Goal: Communication & Community: Answer question/provide support

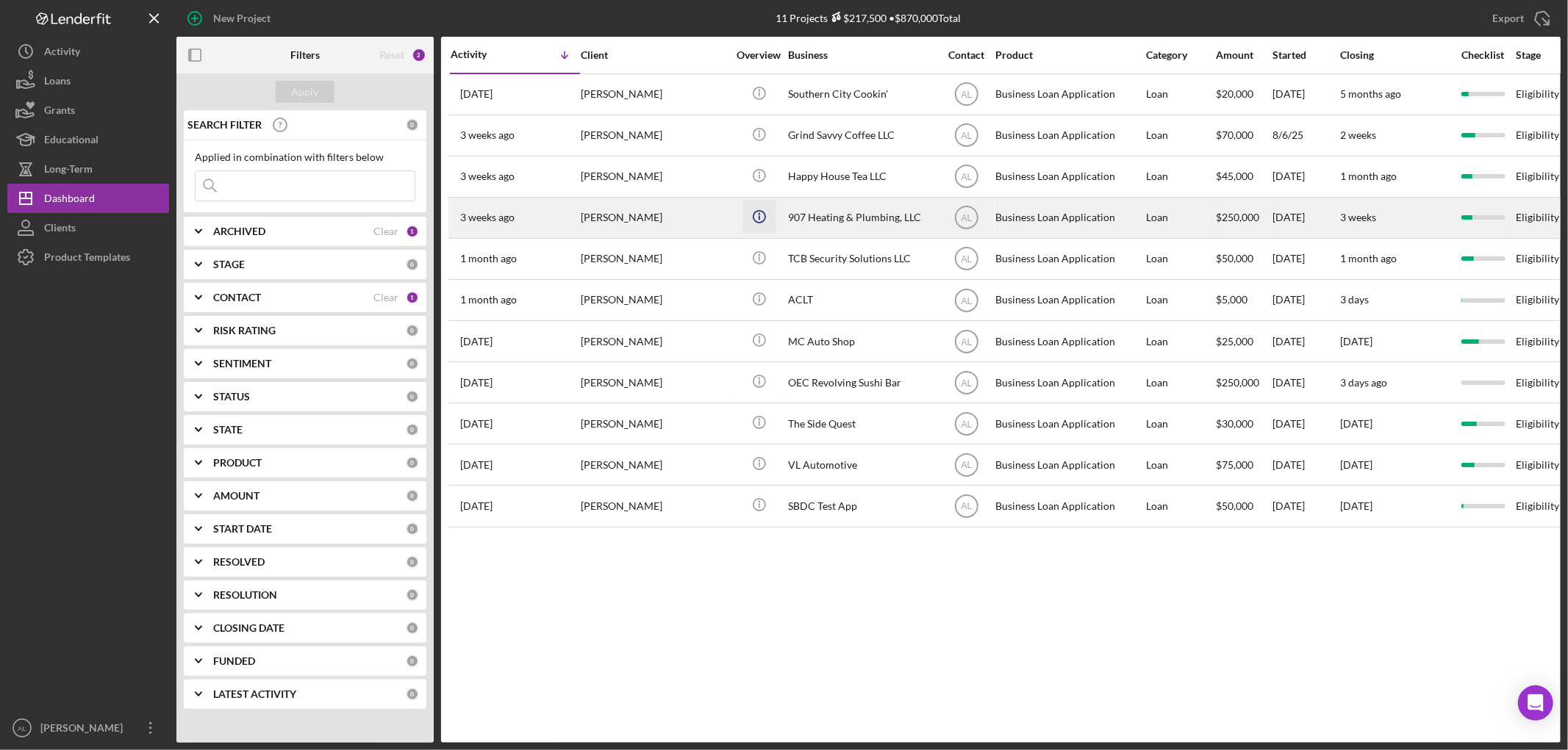
click at [755, 225] on icon "Icon/Info" at bounding box center [759, 216] width 33 height 33
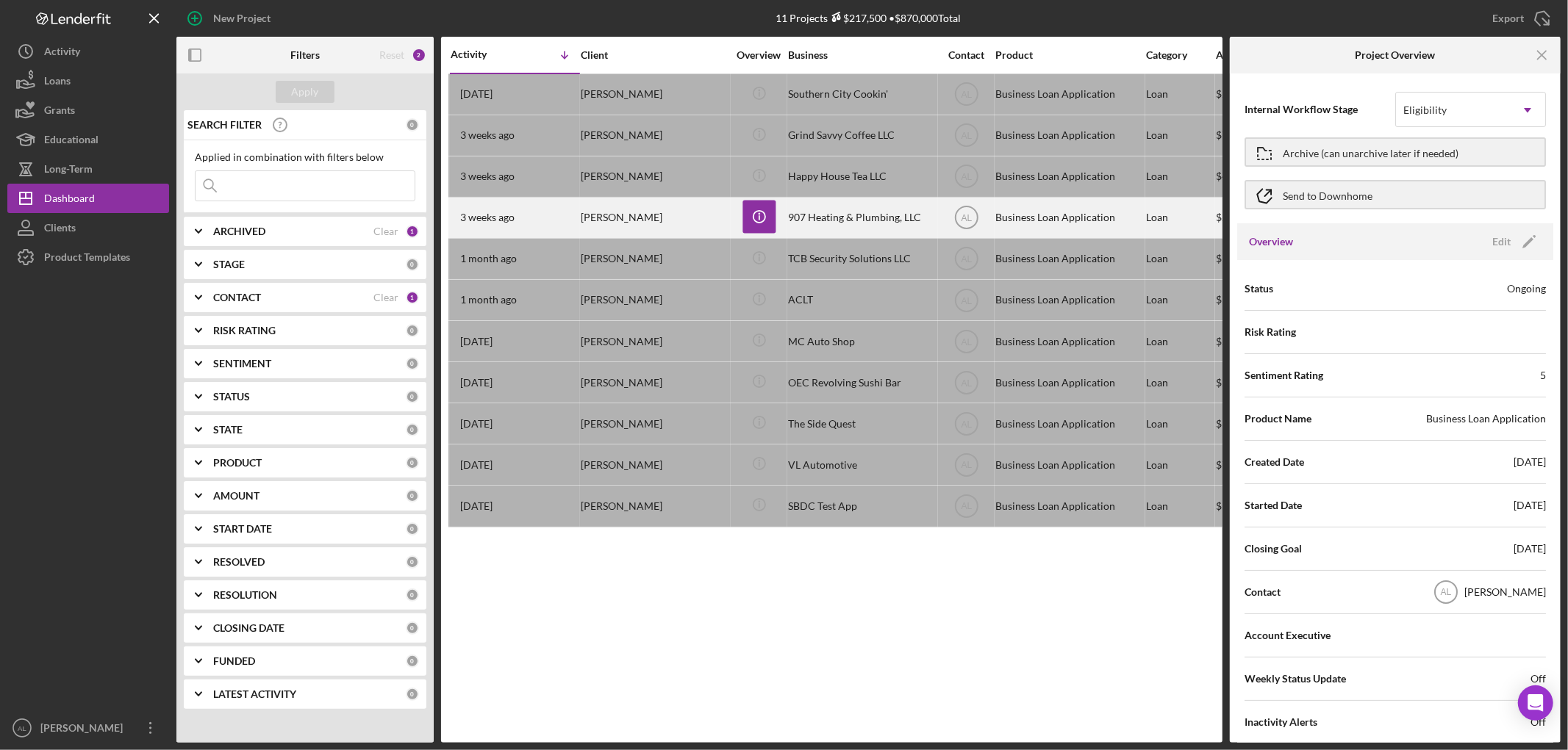
click at [801, 225] on div "907 Heating & Plumbing, LLC" at bounding box center [861, 217] width 147 height 39
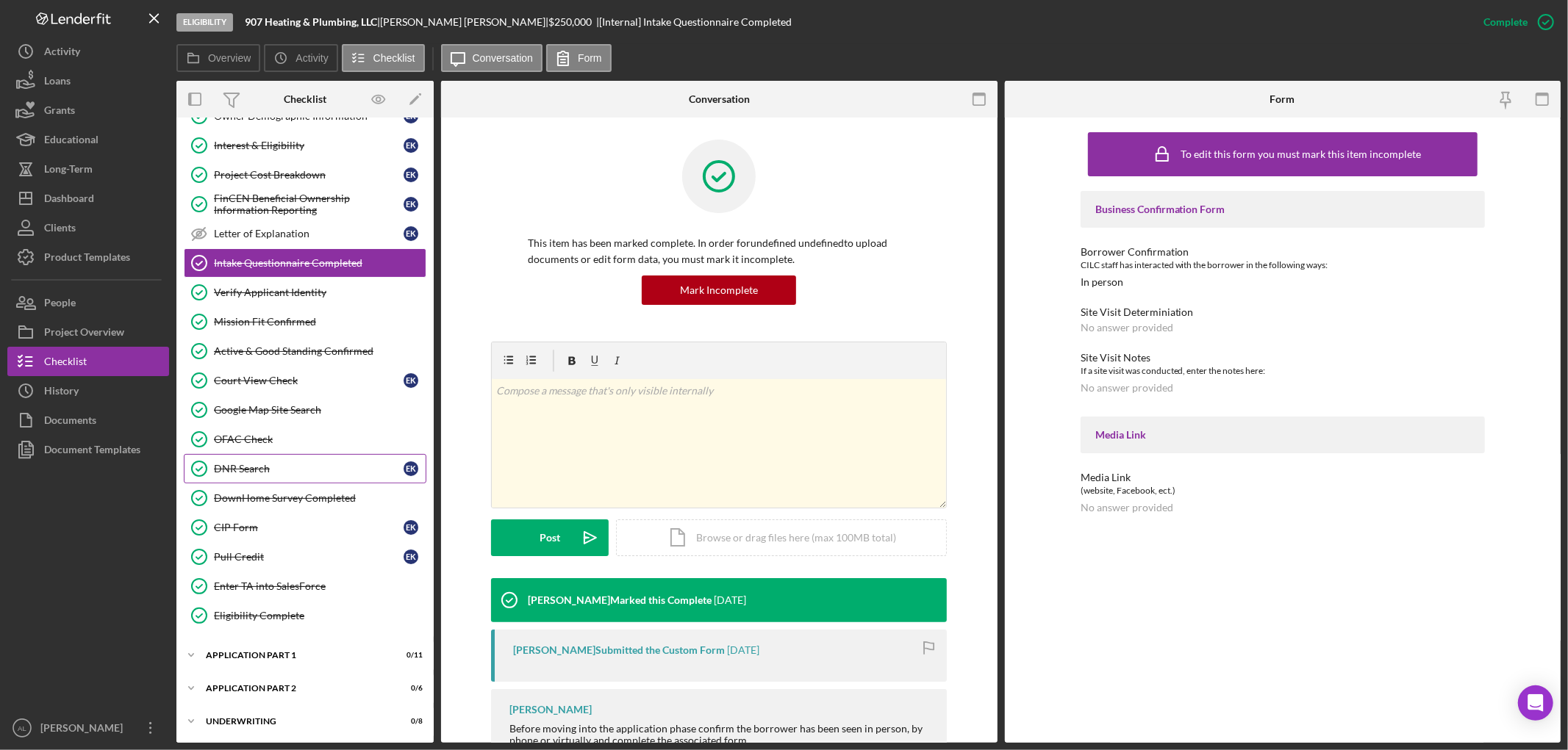
scroll to position [275, 0]
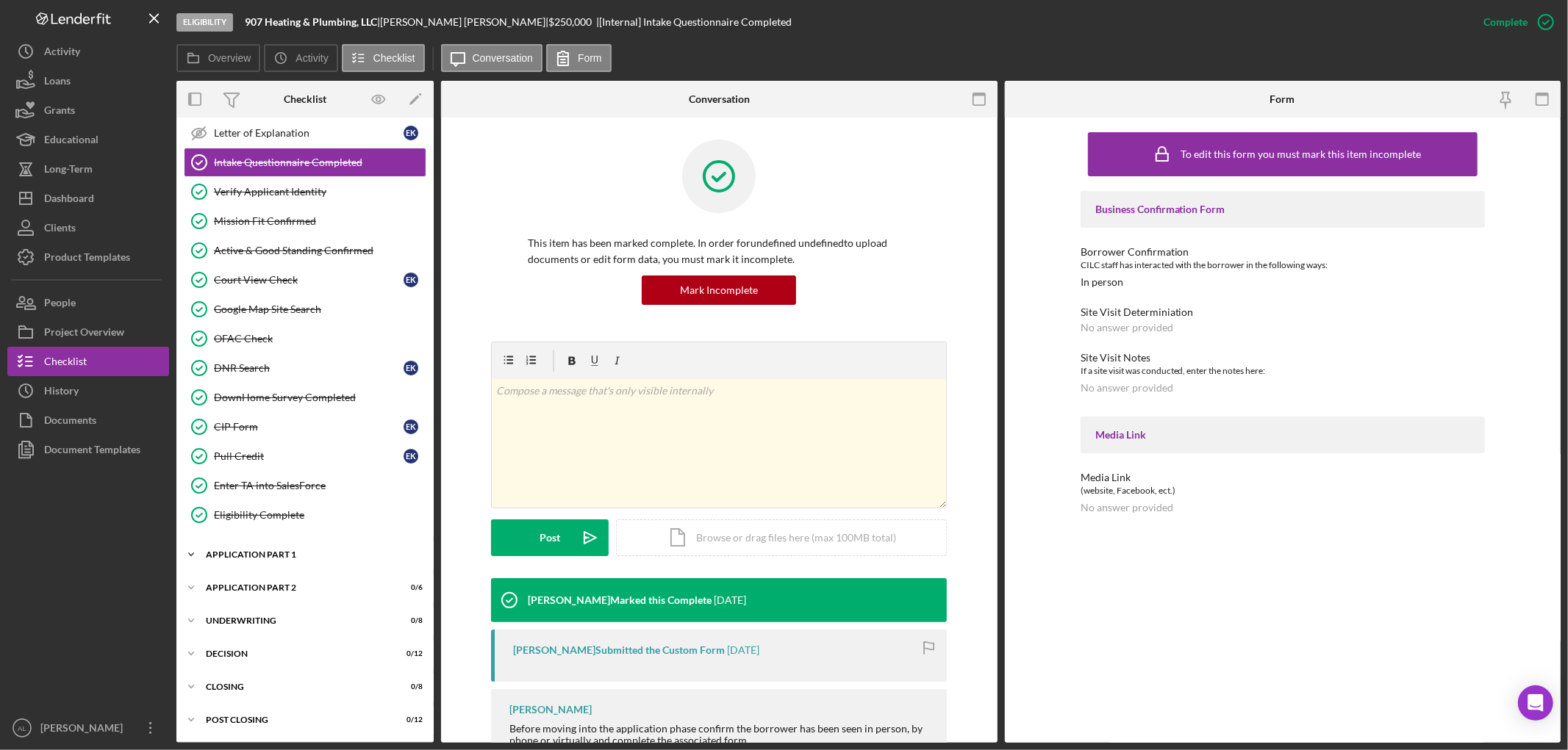
drag, startPoint x: 305, startPoint y: 550, endPoint x: 296, endPoint y: 554, distance: 9.8
click at [304, 550] on div "Application Part 1" at bounding box center [310, 554] width 209 height 9
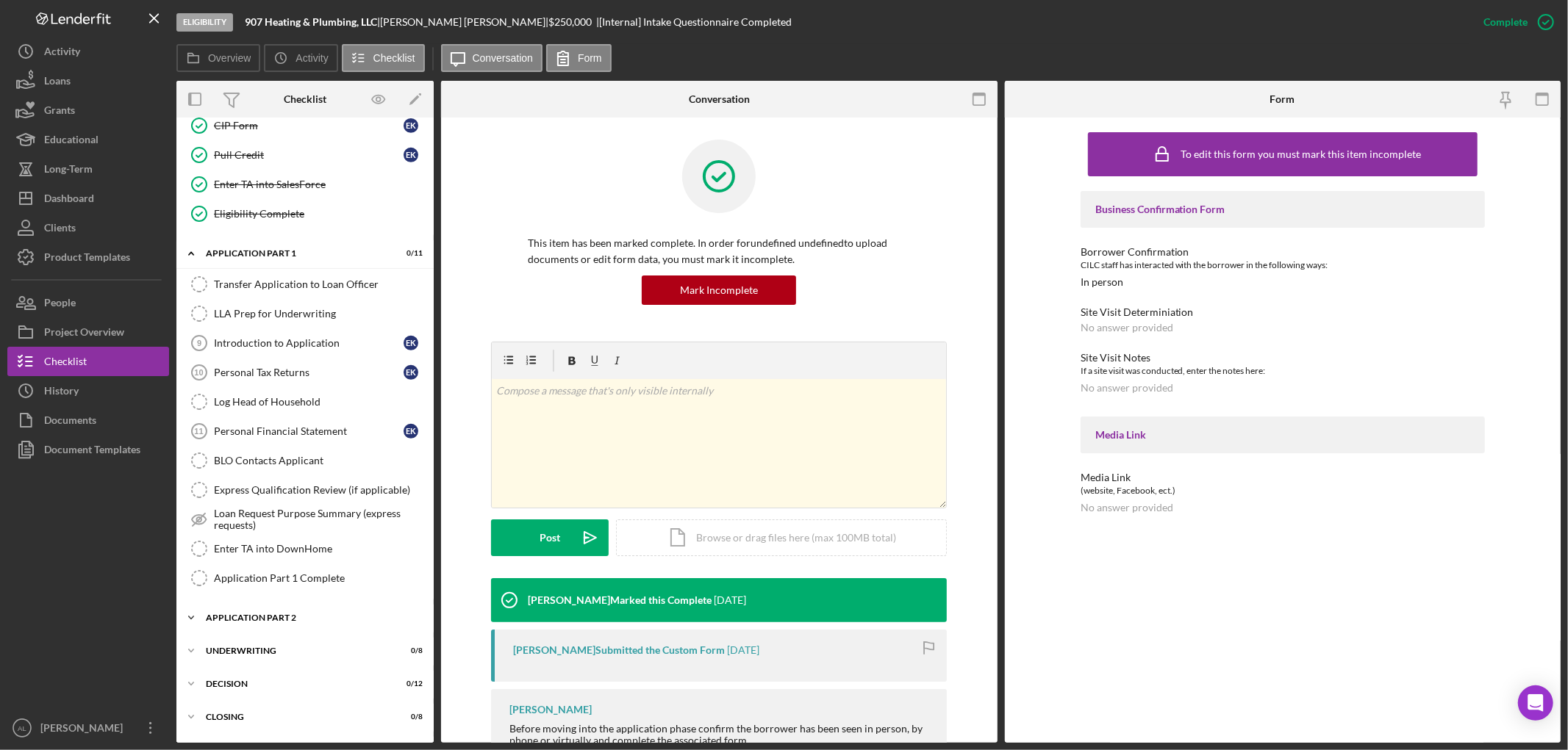
scroll to position [601, 0]
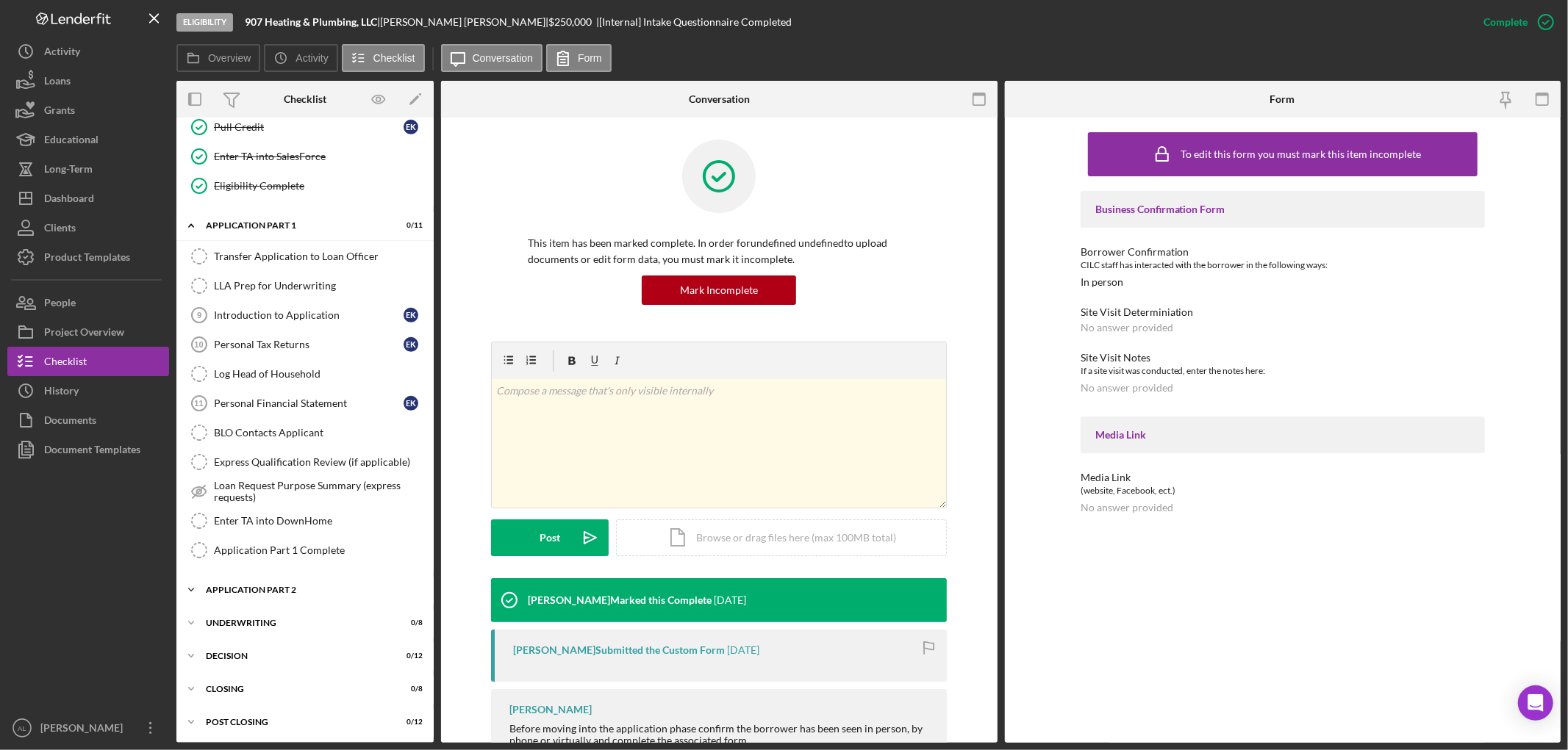
click at [285, 582] on div "Icon/Expander Application Part 2 0 / 6" at bounding box center [305, 589] width 257 height 29
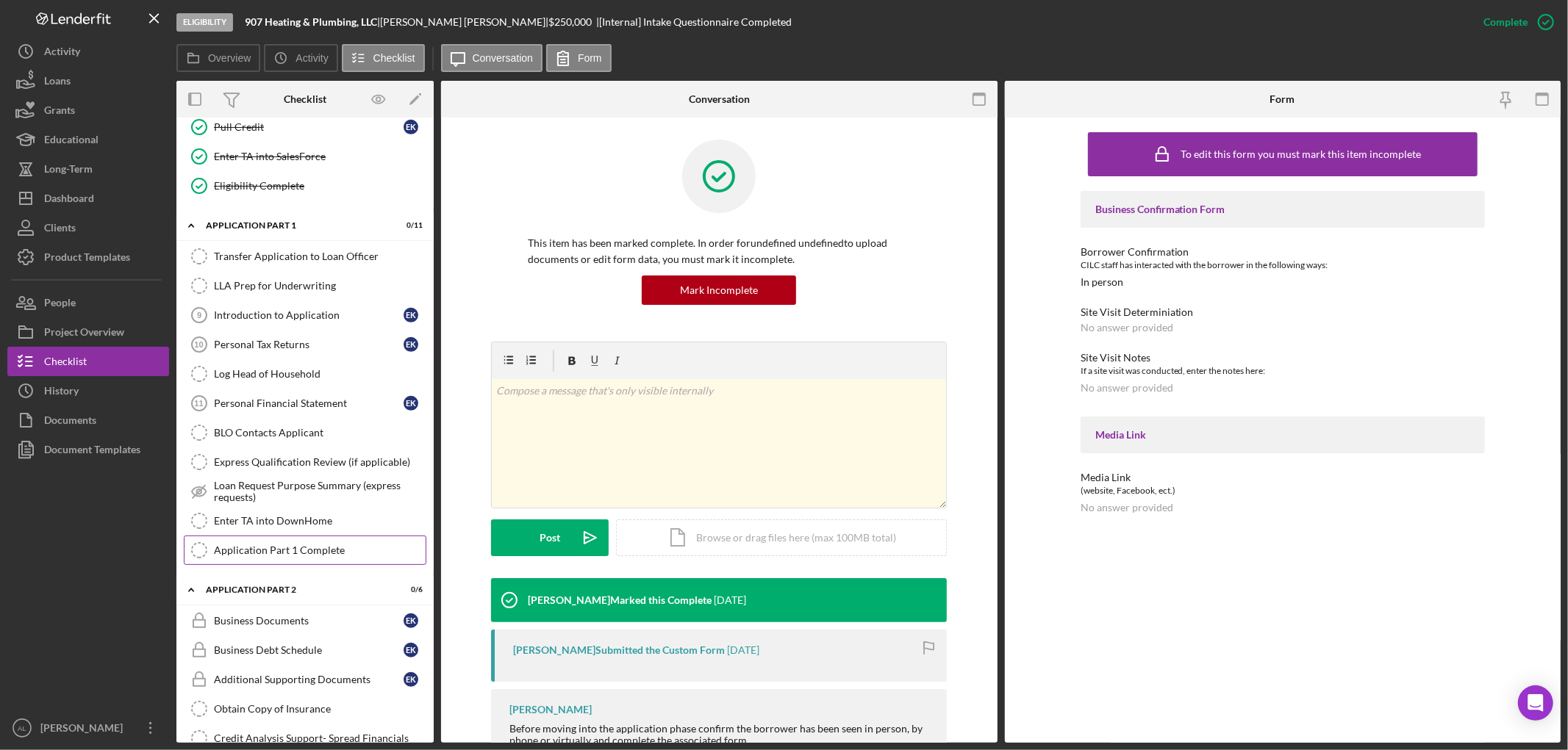
click at [331, 540] on link "Application Part 1 Complete Application Part 1 Complete" at bounding box center [305, 550] width 243 height 29
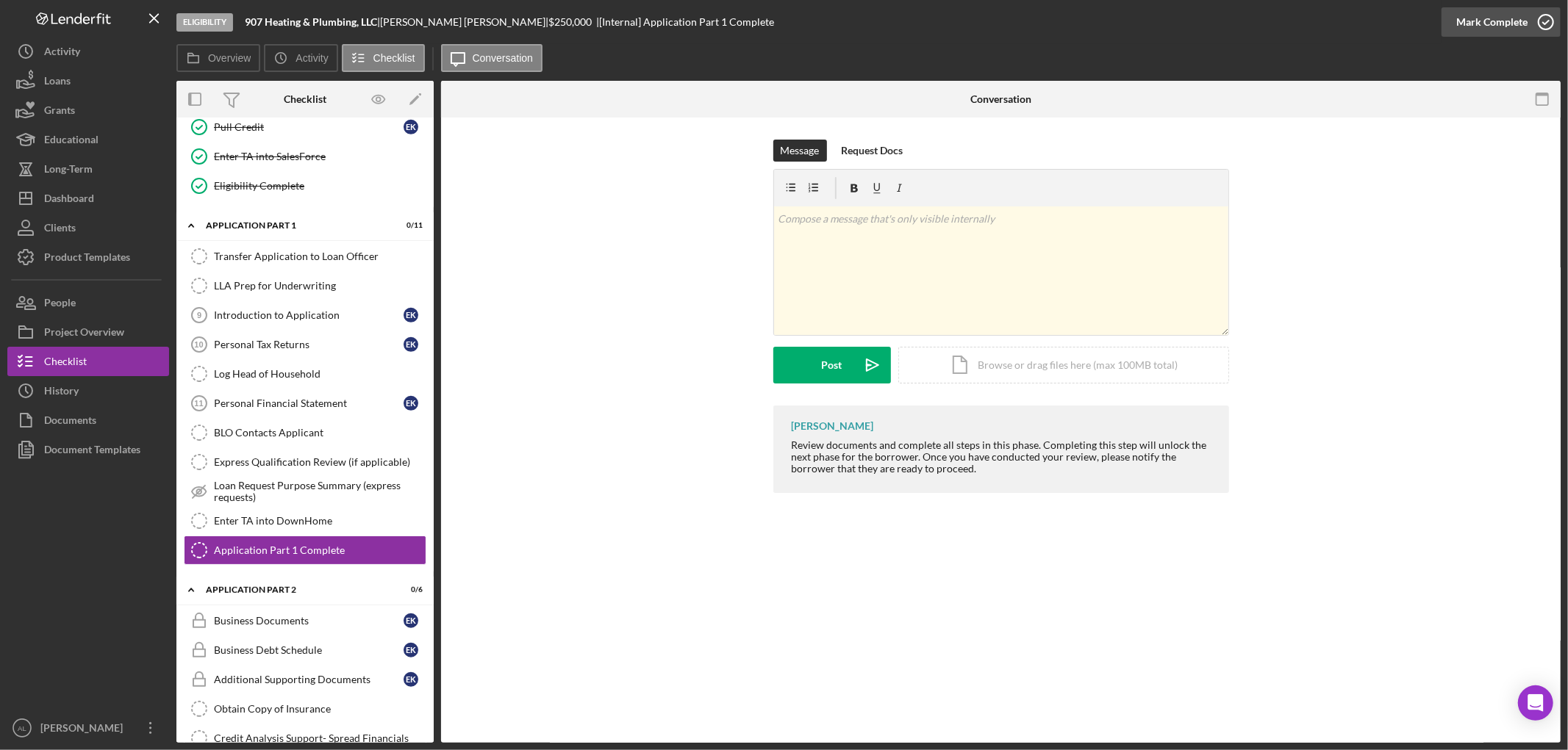
click at [1539, 10] on icon "button" at bounding box center [1546, 22] width 37 height 37
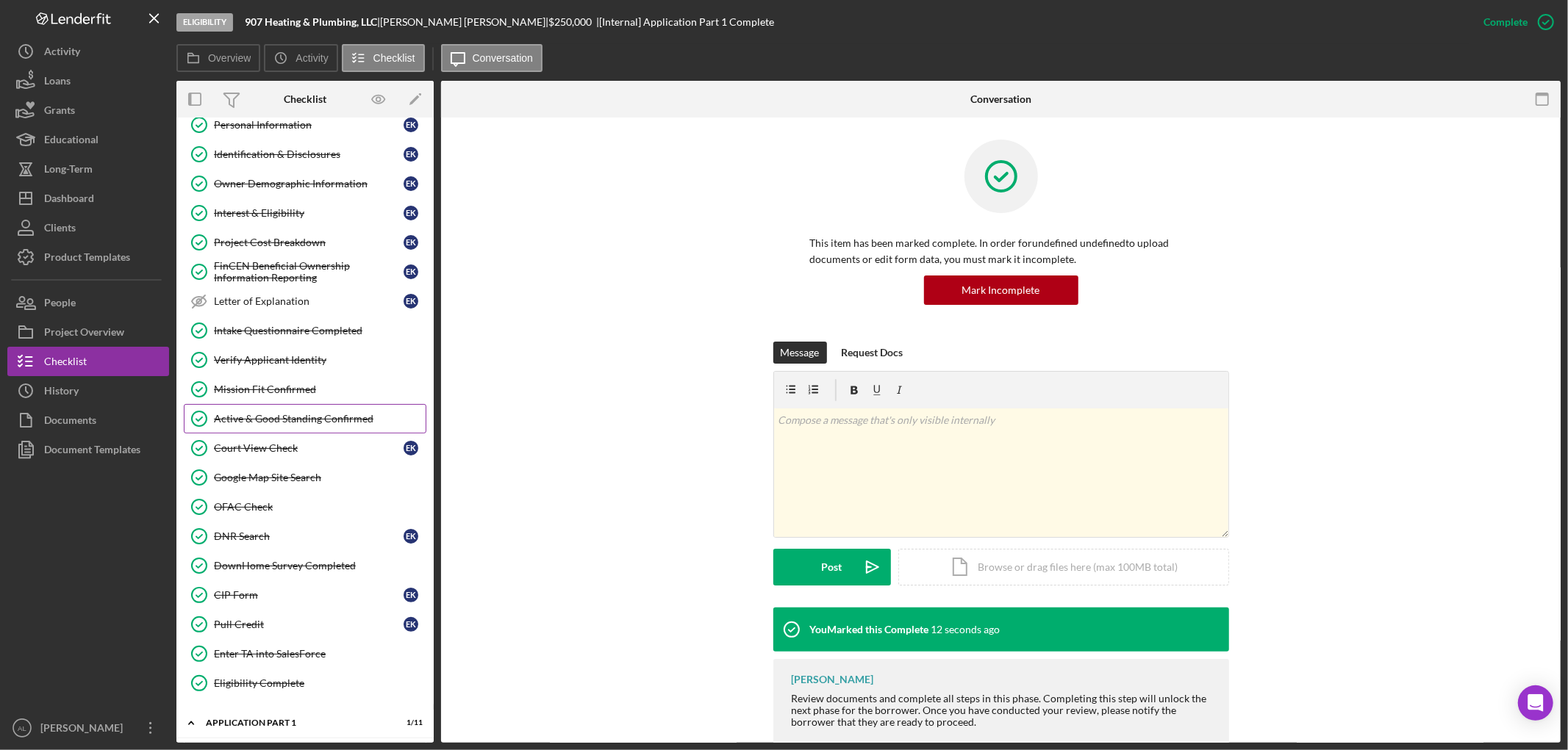
scroll to position [82, 0]
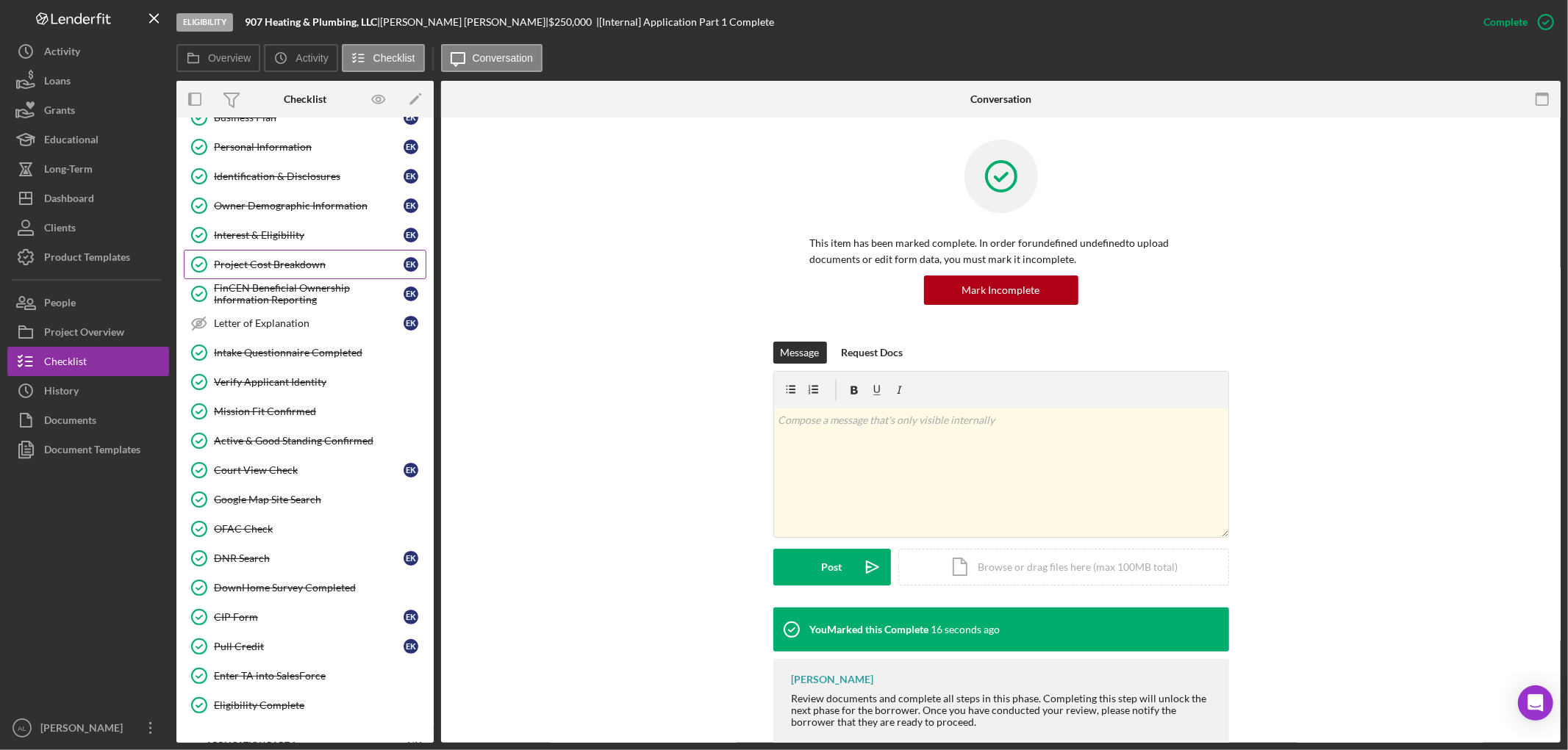
click at [292, 265] on div "Project Cost Breakdown" at bounding box center [309, 264] width 189 height 12
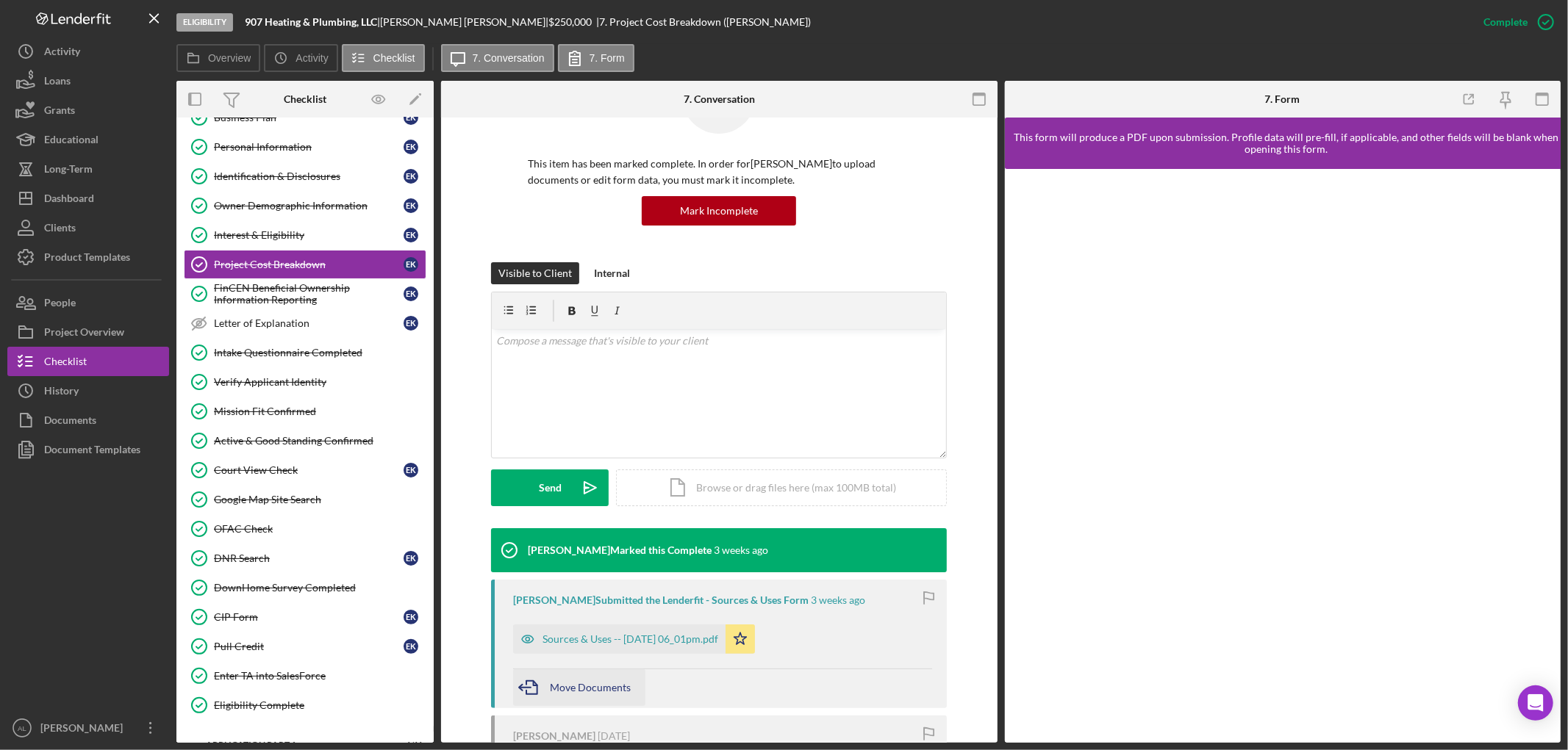
scroll to position [313, 0]
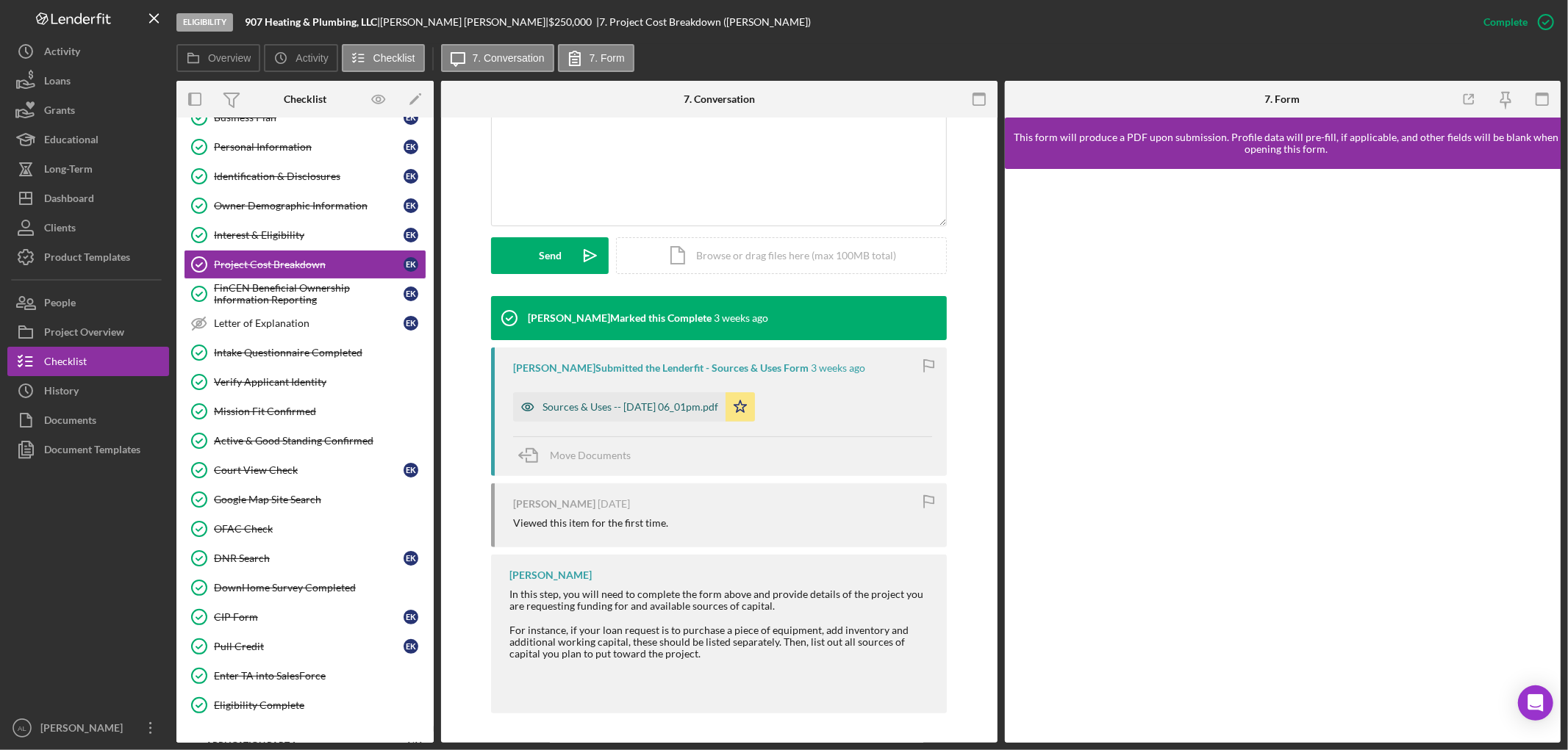
click at [642, 398] on div "Sources & Uses -- [DATE] 06_01pm.pdf" at bounding box center [619, 406] width 212 height 29
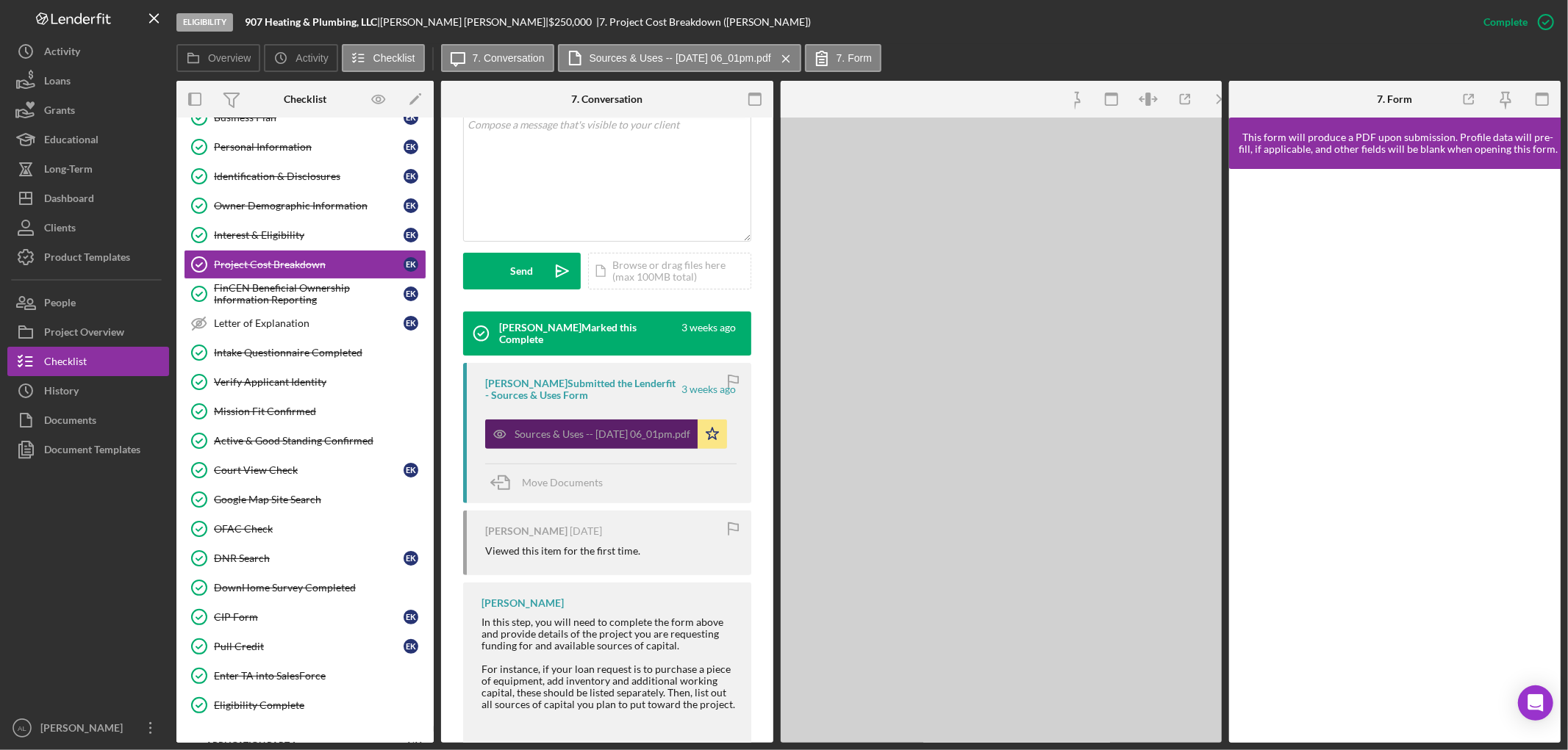
scroll to position [328, 0]
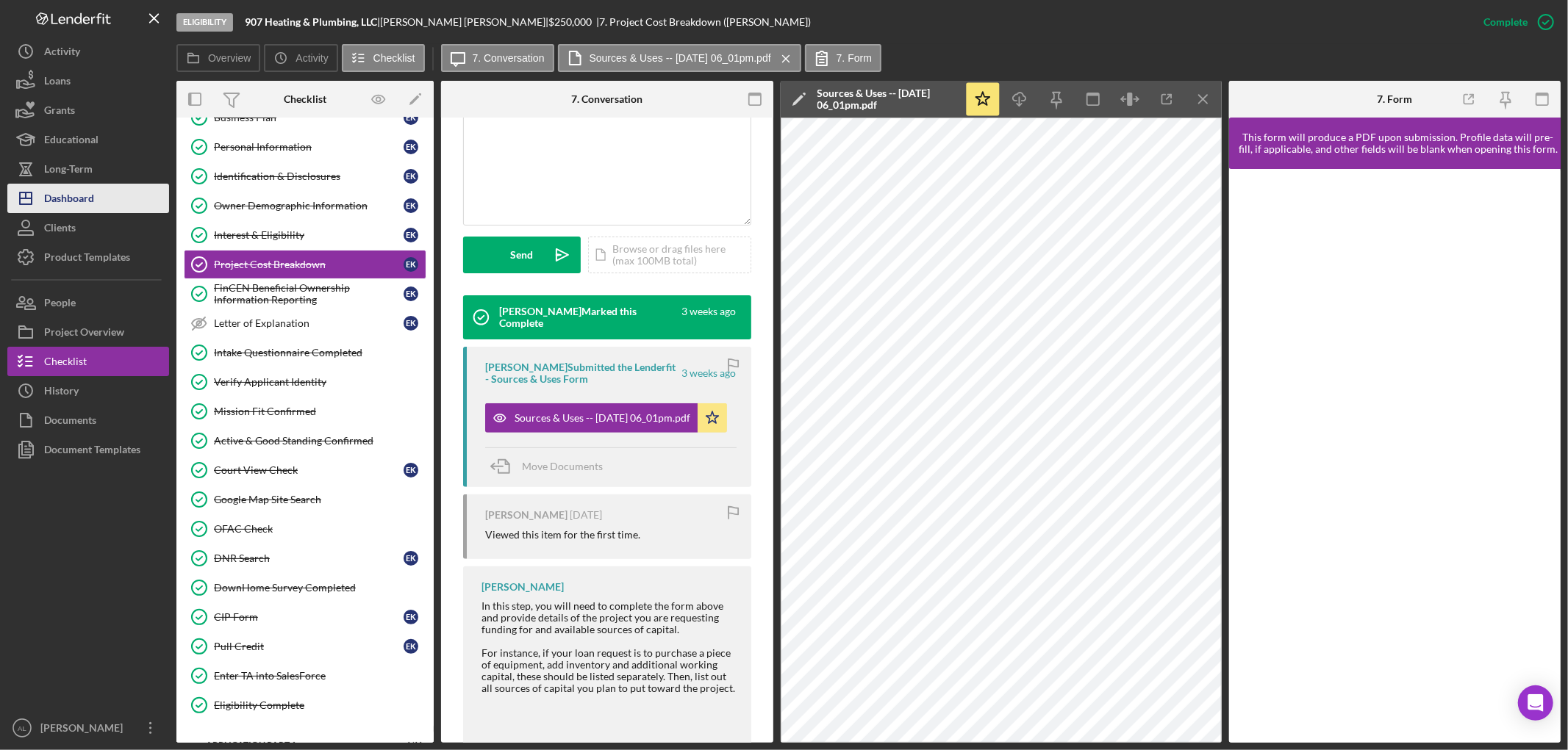
click at [91, 197] on div "Dashboard" at bounding box center [68, 200] width 50 height 33
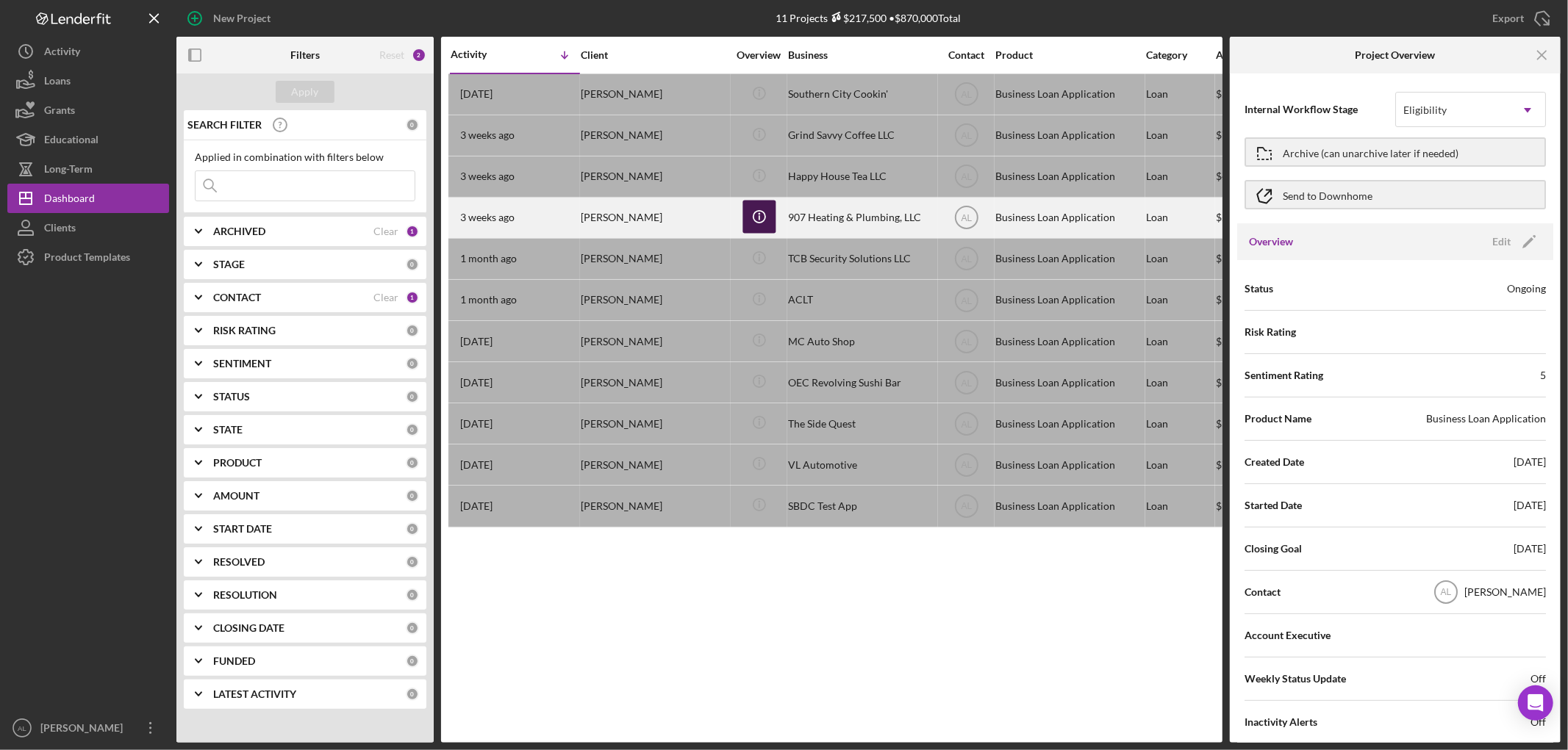
click at [761, 217] on icon "Icon/Info" at bounding box center [759, 216] width 33 height 33
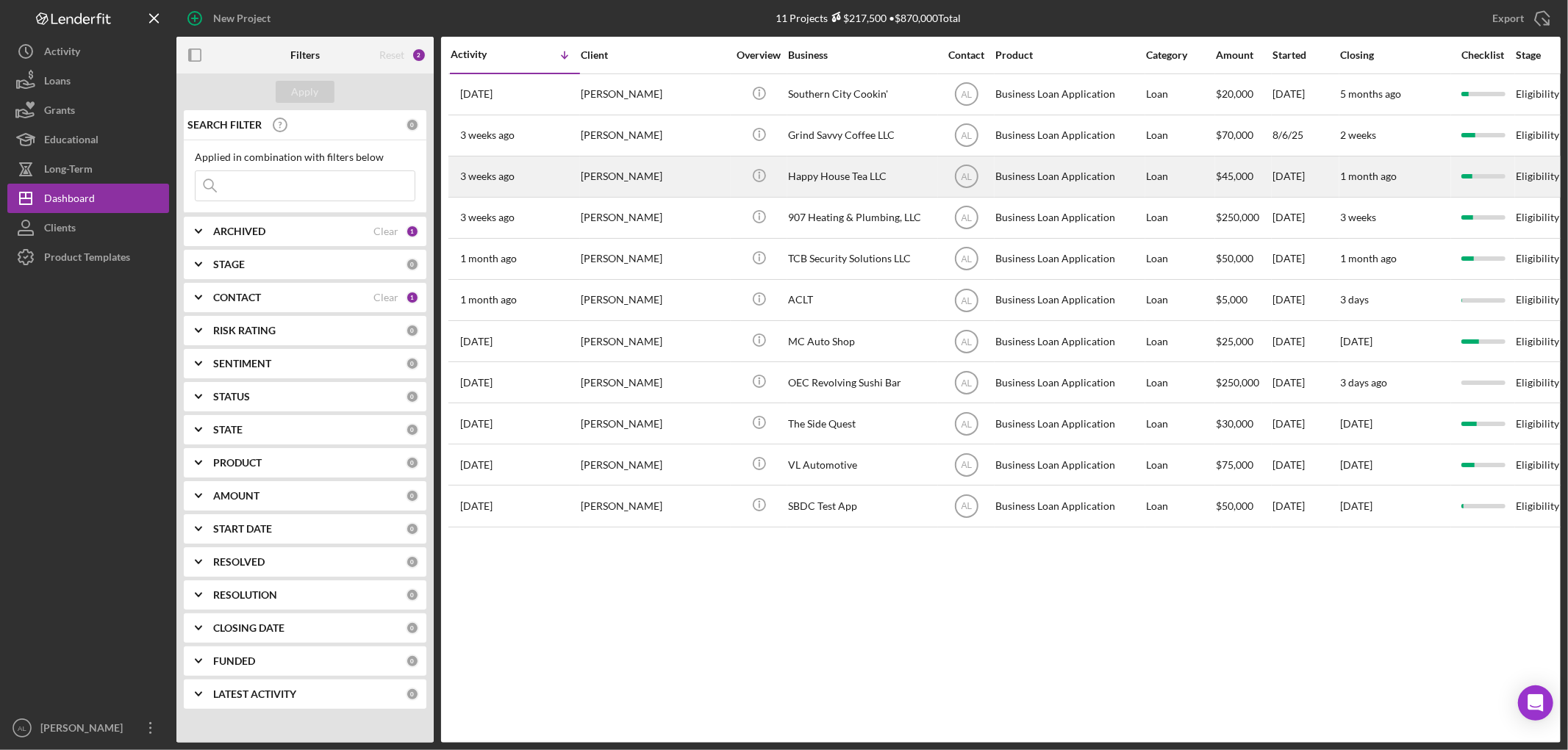
click at [650, 170] on div "[PERSON_NAME]" at bounding box center [654, 177] width 147 height 39
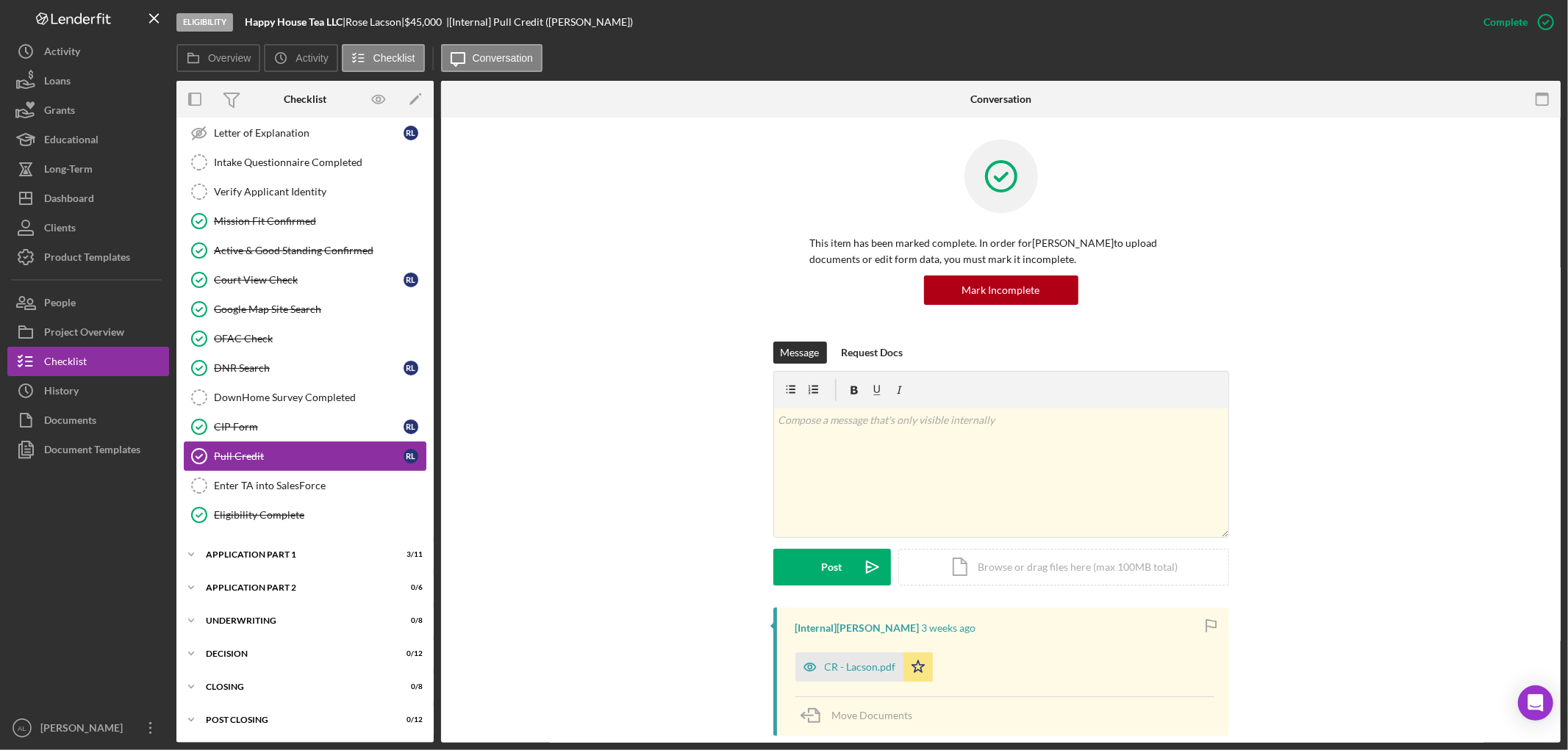
scroll to position [275, 0]
click at [298, 556] on div "Application Part 1" at bounding box center [310, 554] width 209 height 9
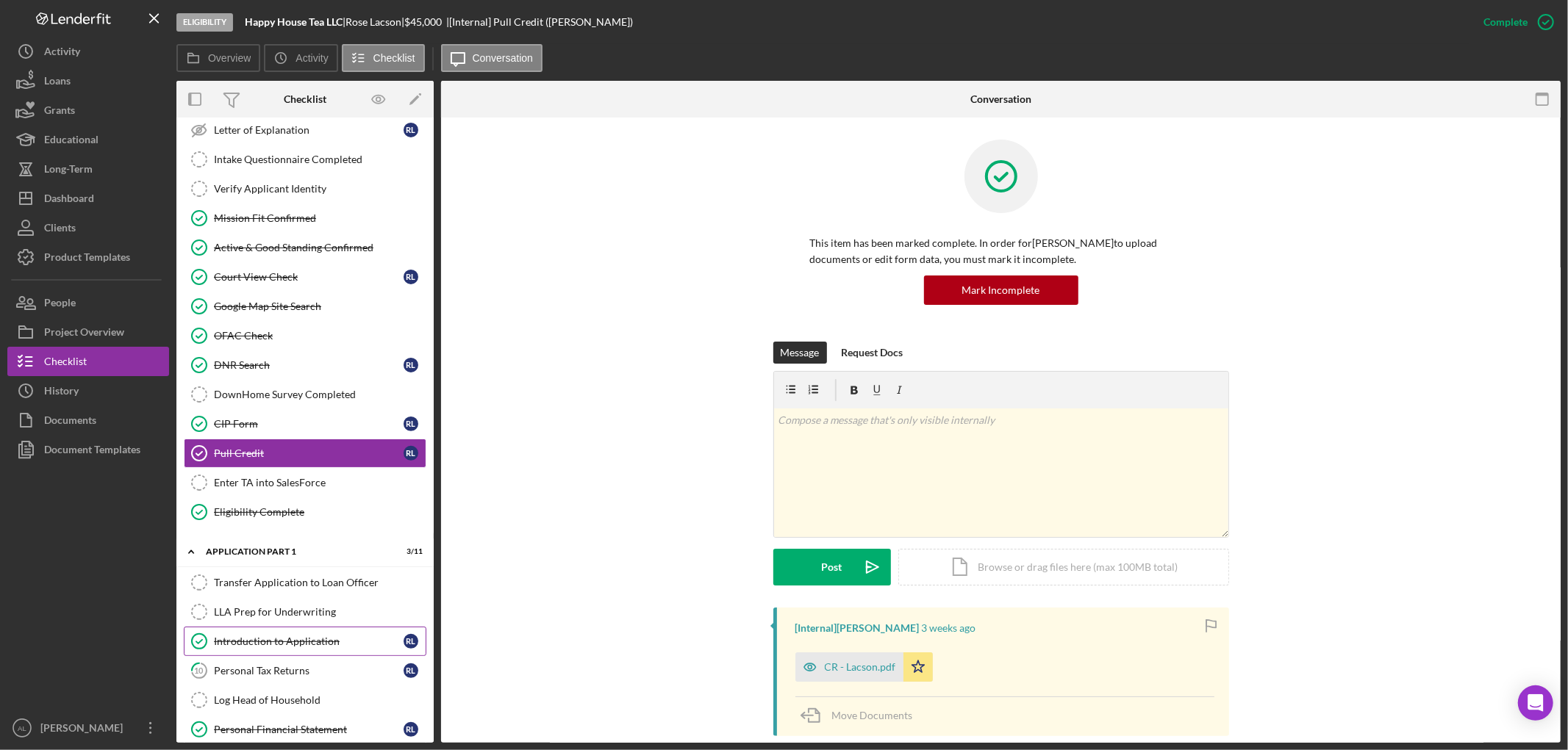
click at [326, 647] on div "Introduction to Application" at bounding box center [309, 641] width 189 height 12
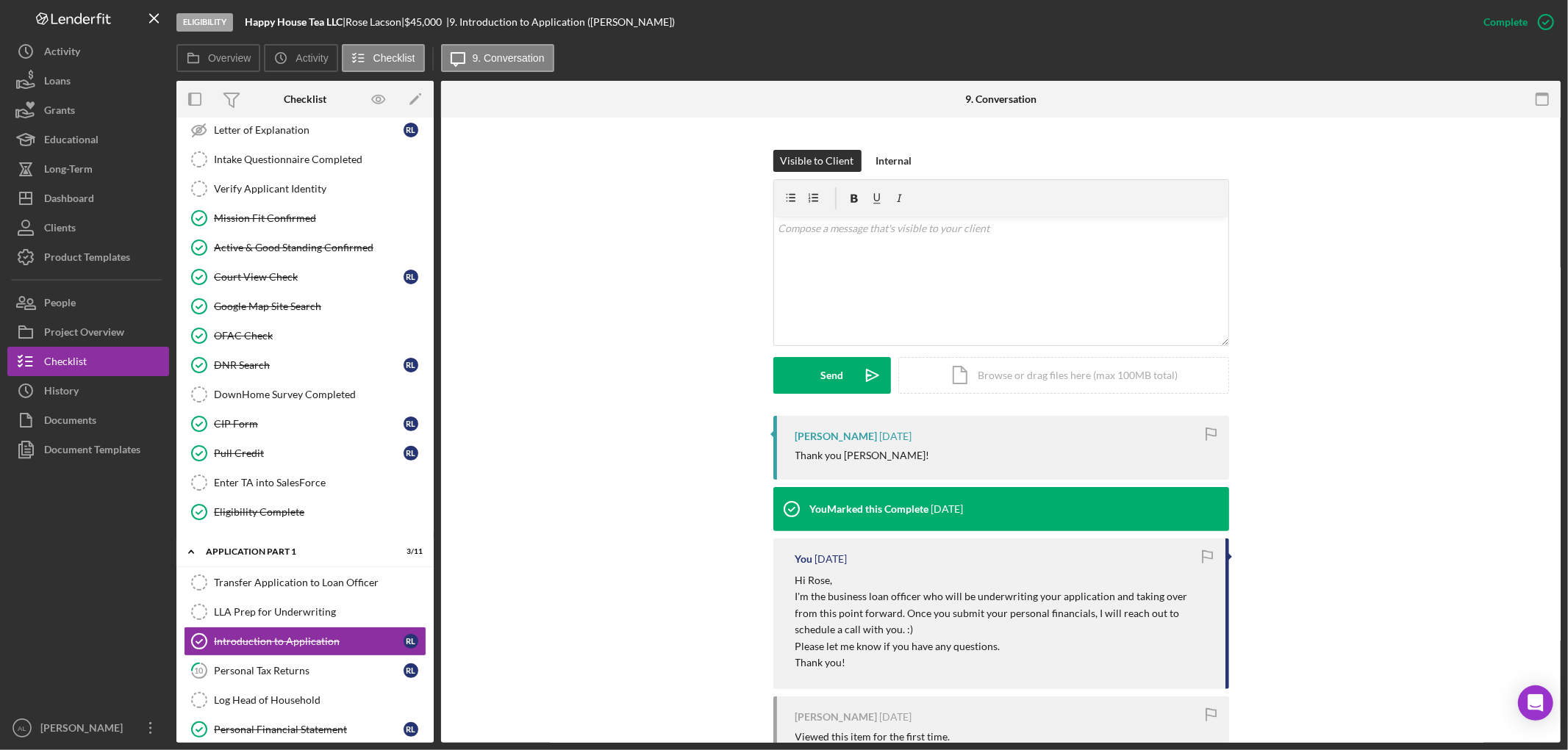
scroll to position [326, 0]
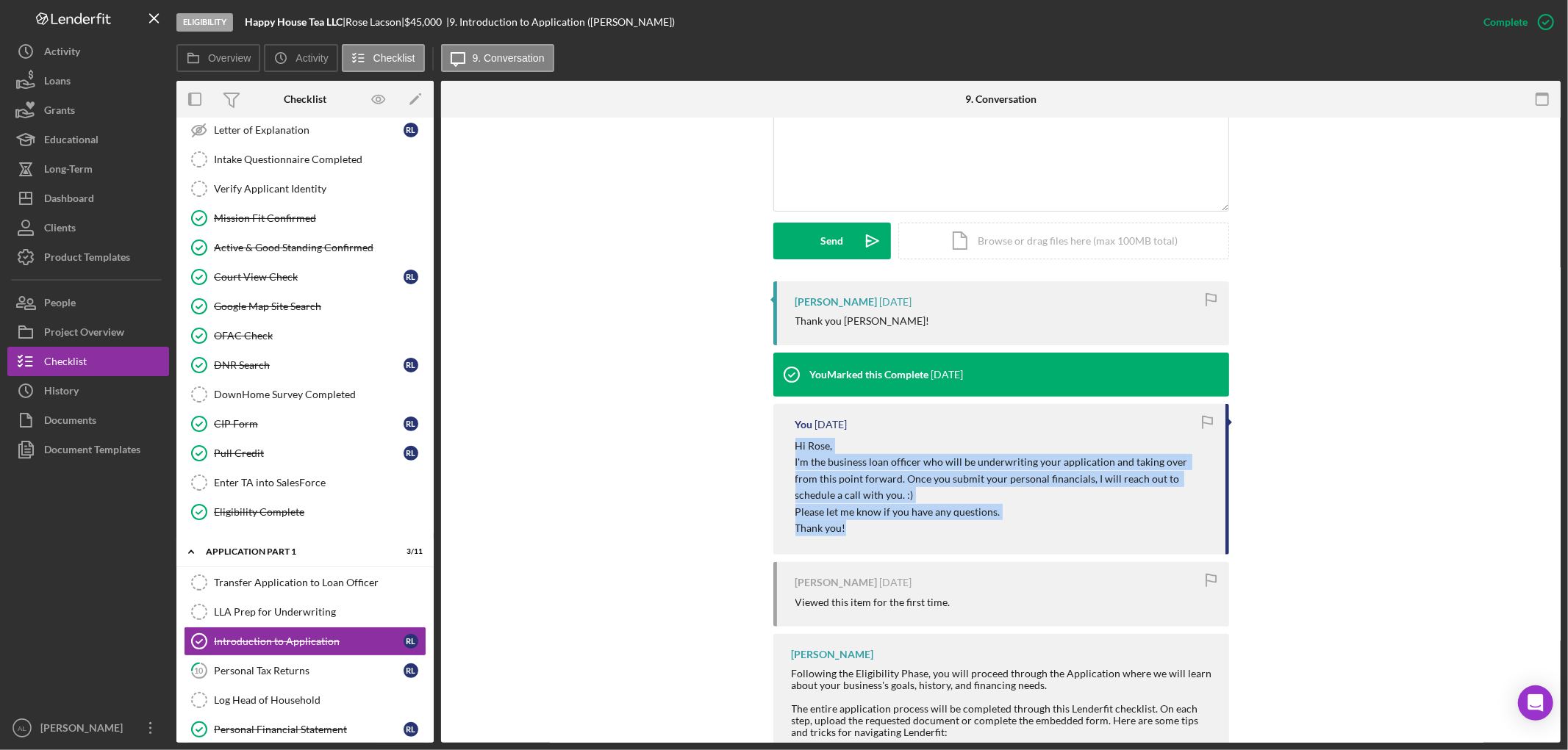
drag, startPoint x: 900, startPoint y: 532, endPoint x: 778, endPoint y: 449, distance: 147.6
click at [778, 449] on div "You [DATE] Hi [PERSON_NAME], I'm the business loan officer who will be underwri…" at bounding box center [1001, 479] width 456 height 150
copy div "Hi [PERSON_NAME], I'm the business loan officer who will be underwriting your a…"
click at [74, 208] on div "Dashboard" at bounding box center [68, 200] width 50 height 33
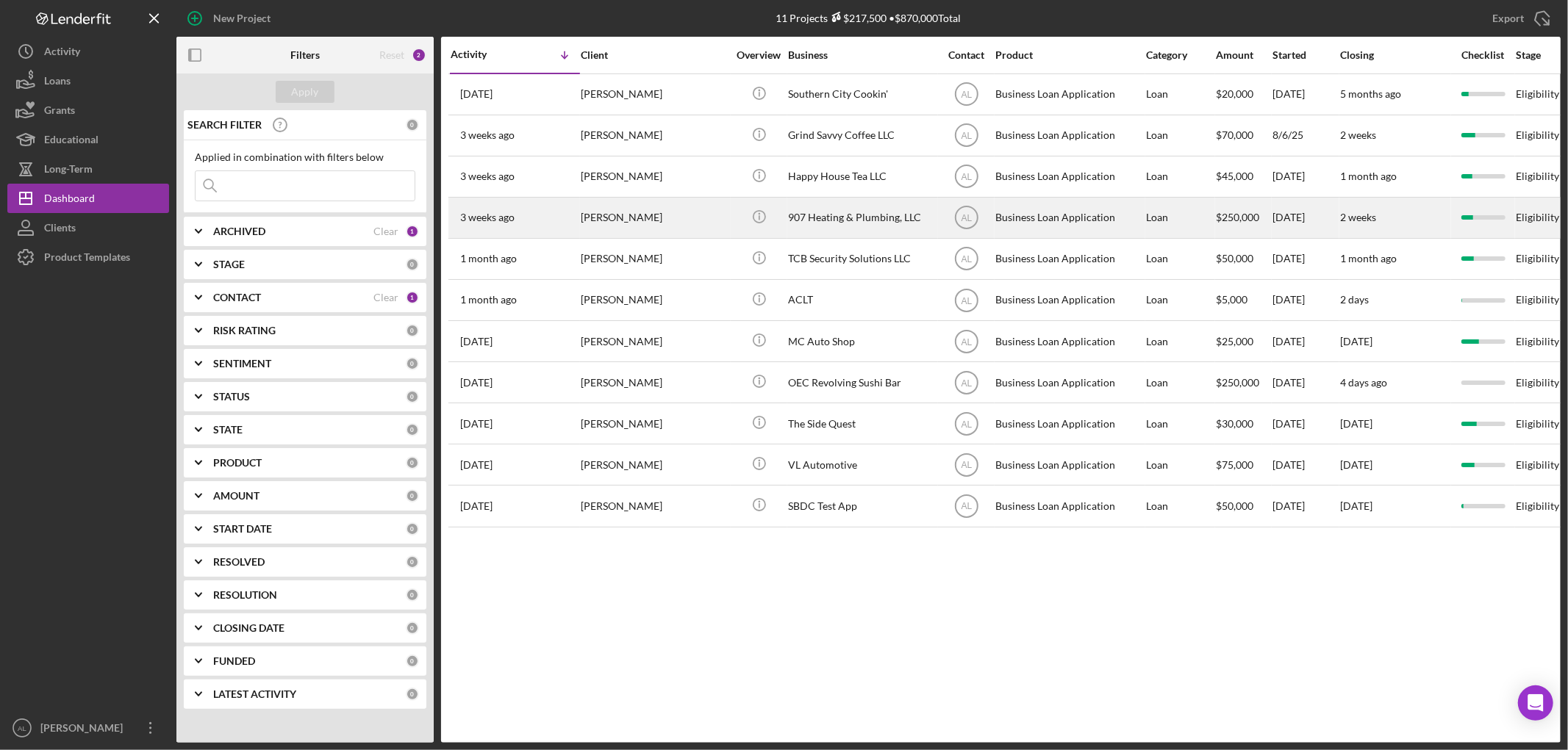
click at [669, 219] on div "[PERSON_NAME]" at bounding box center [654, 217] width 147 height 39
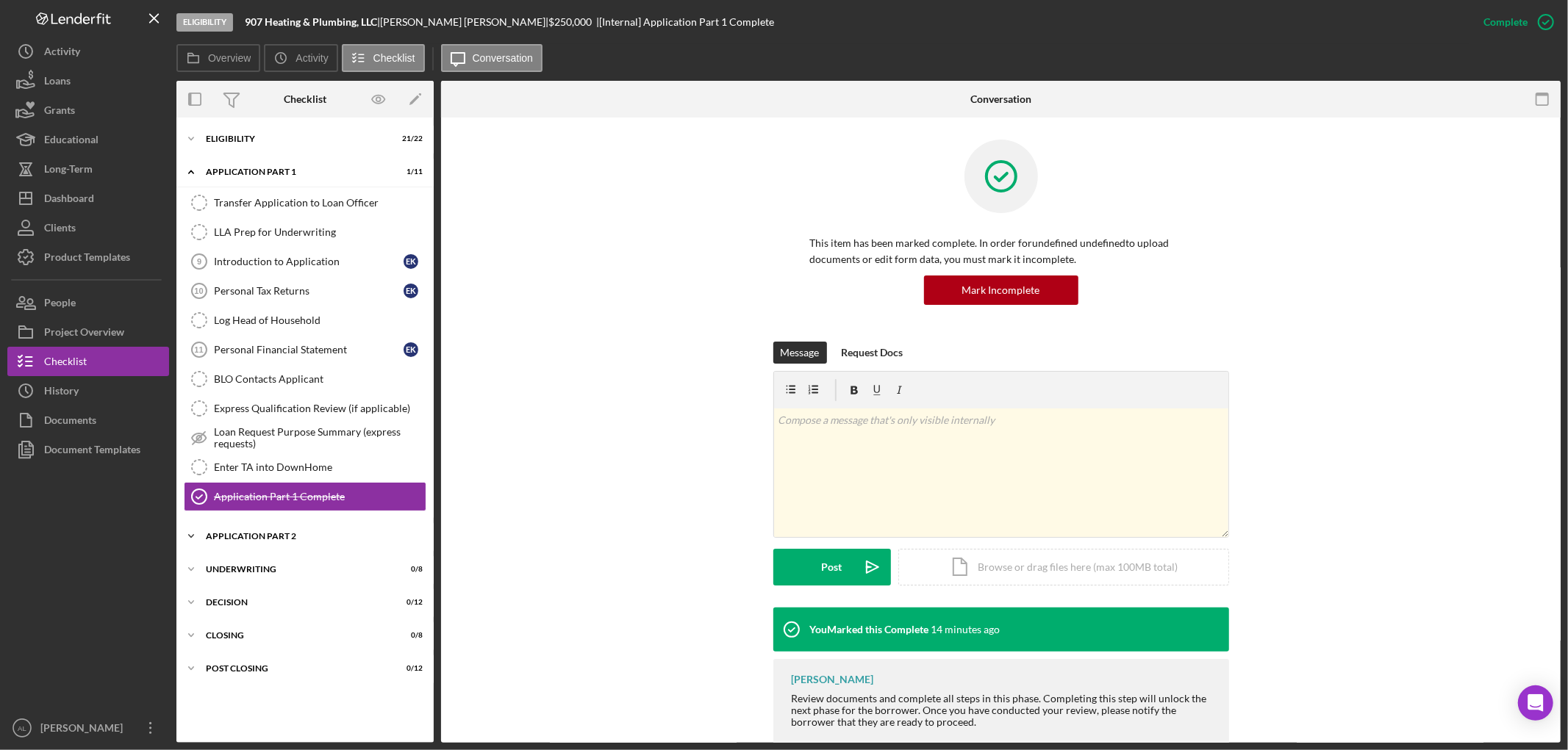
click at [320, 534] on div "Application Part 2" at bounding box center [310, 536] width 209 height 9
click at [273, 273] on link "Introduction to Application 9 Introduction to Application E K" at bounding box center [305, 261] width 243 height 29
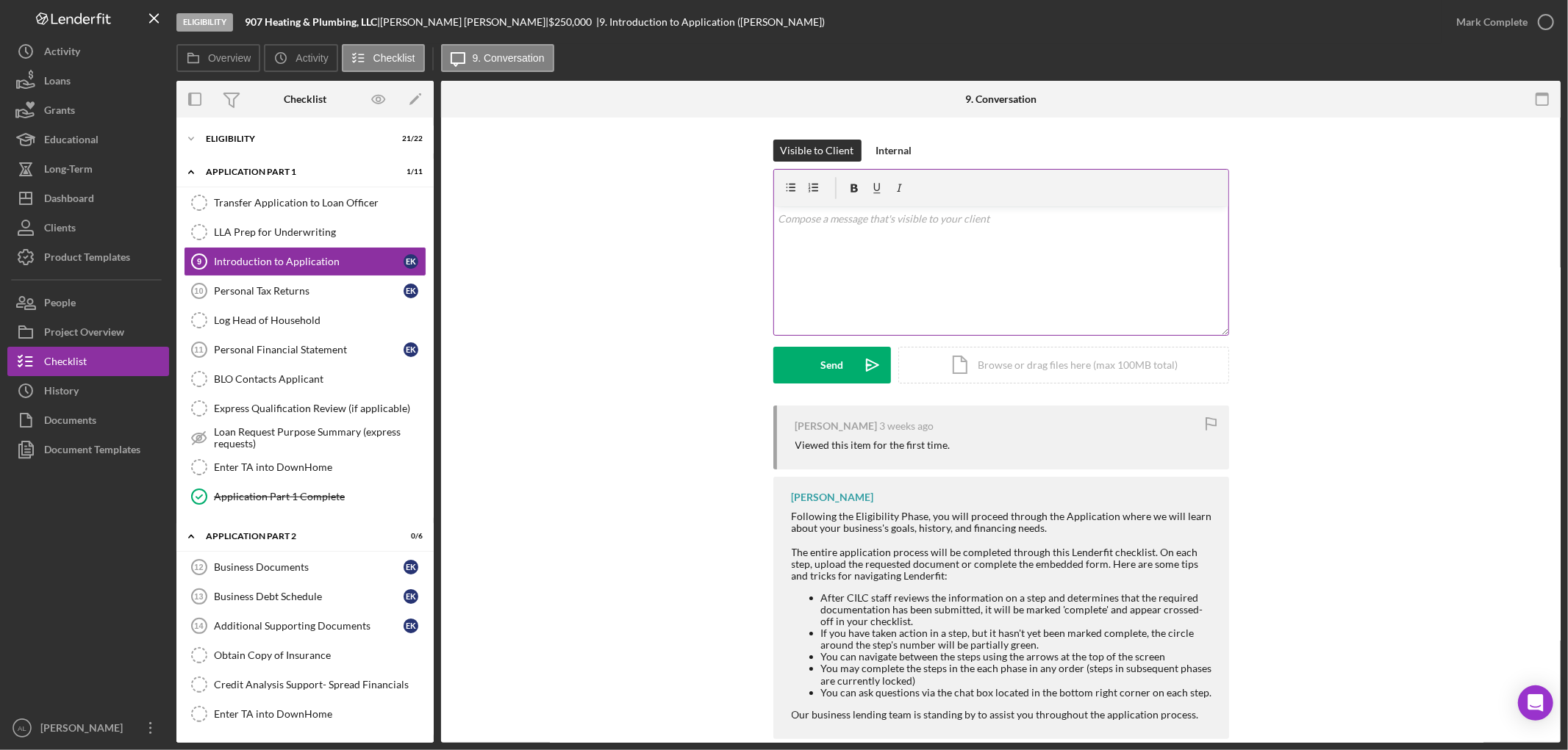
click at [866, 273] on div "v Color teal Color pink Remove color Add row above Add row below Add column bef…" at bounding box center [1001, 271] width 454 height 129
paste div
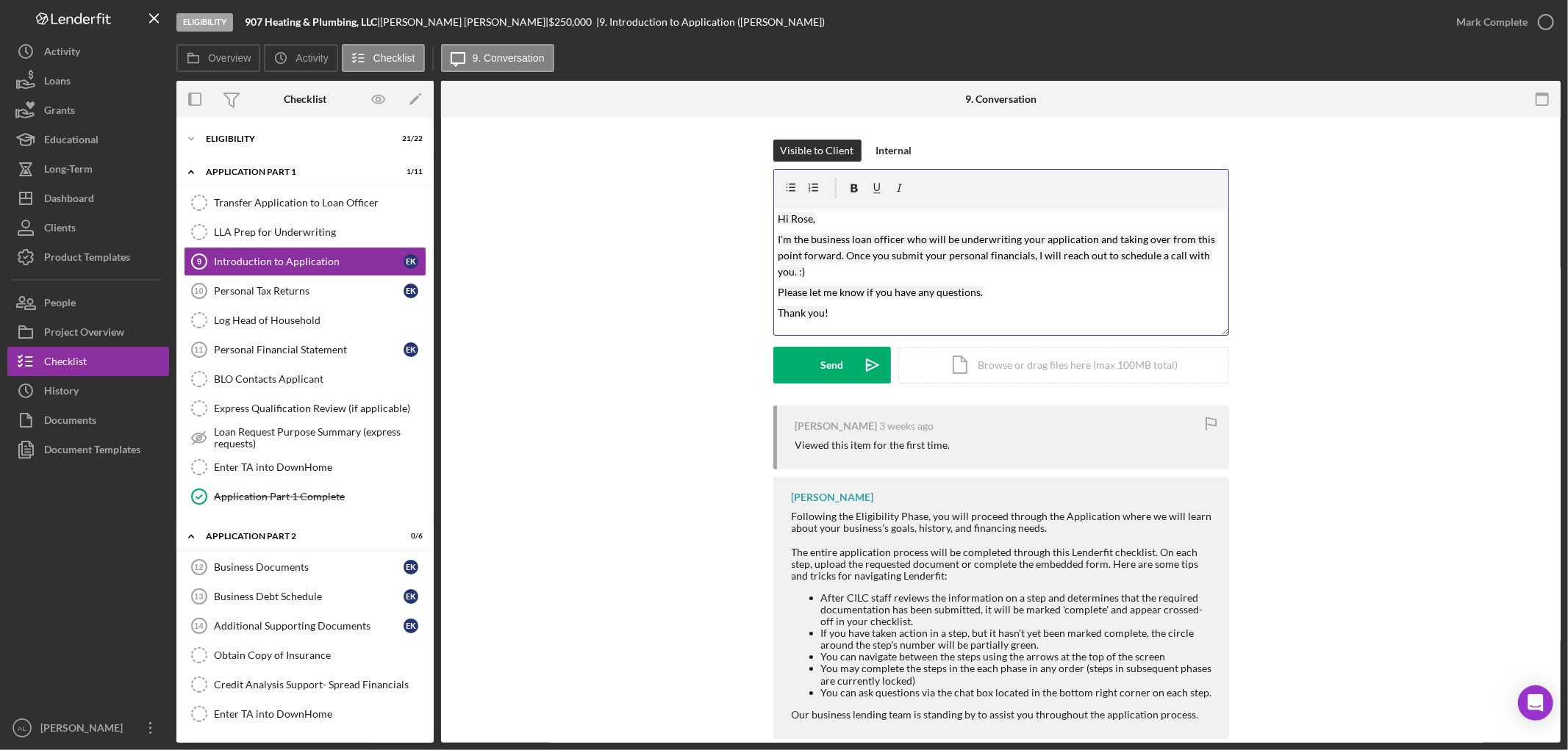
click at [807, 213] on mark "Hi Rose," at bounding box center [796, 219] width 37 height 13
drag, startPoint x: 800, startPoint y: 274, endPoint x: 855, endPoint y: 258, distance: 57.3
click at [855, 258] on mark "I'm the business loan officer who will be underwriting your application and tak…" at bounding box center [998, 255] width 440 height 45
drag, startPoint x: 803, startPoint y: 273, endPoint x: 791, endPoint y: 278, distance: 13.0
click at [791, 278] on p "I'm the business loan officer who will be underwriting your application and tak…" at bounding box center [1001, 256] width 446 height 49
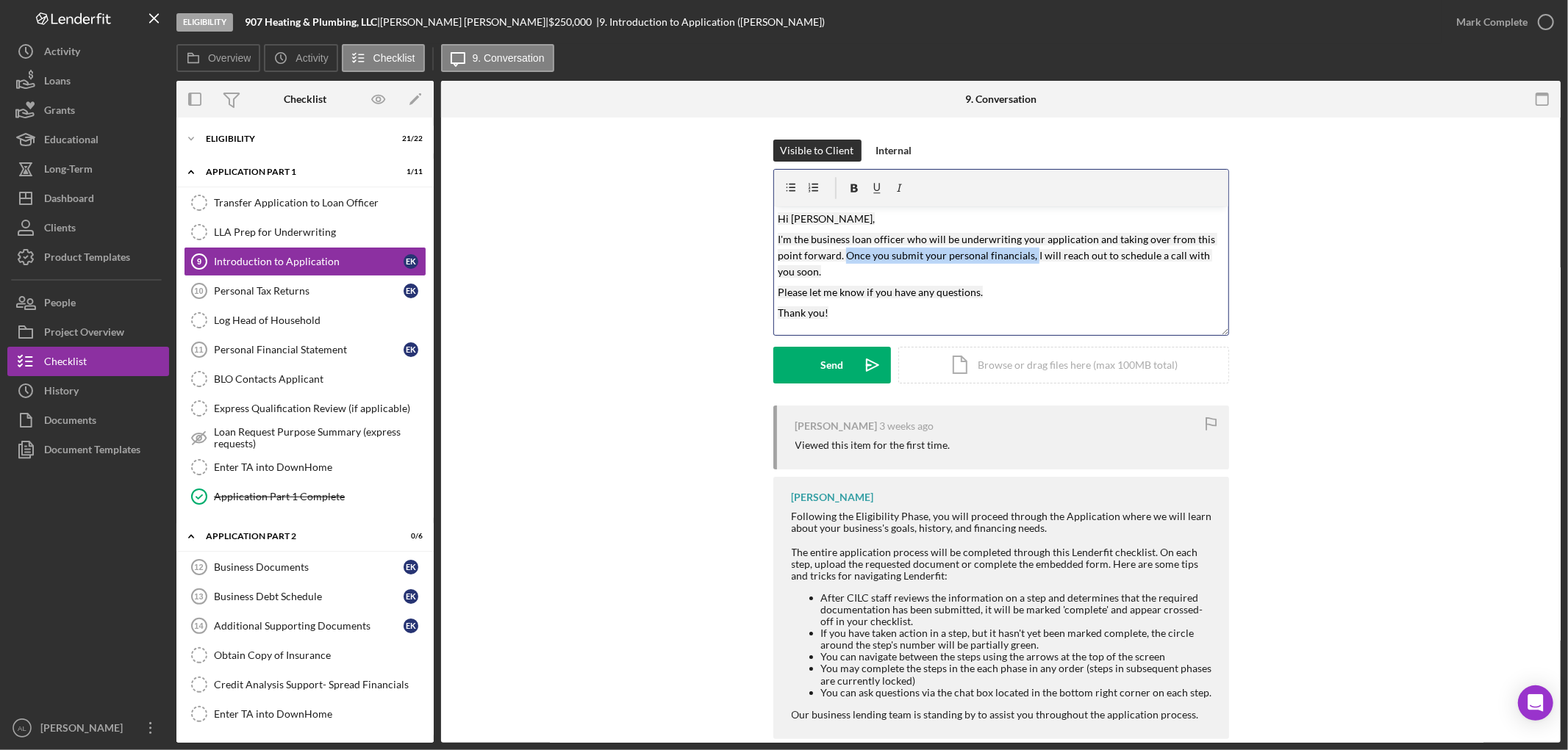
drag, startPoint x: 1029, startPoint y: 255, endPoint x: 846, endPoint y: 260, distance: 183.1
click at [846, 260] on mark "I'm the business loan officer who will be underwriting your application and tak…" at bounding box center [998, 255] width 440 height 45
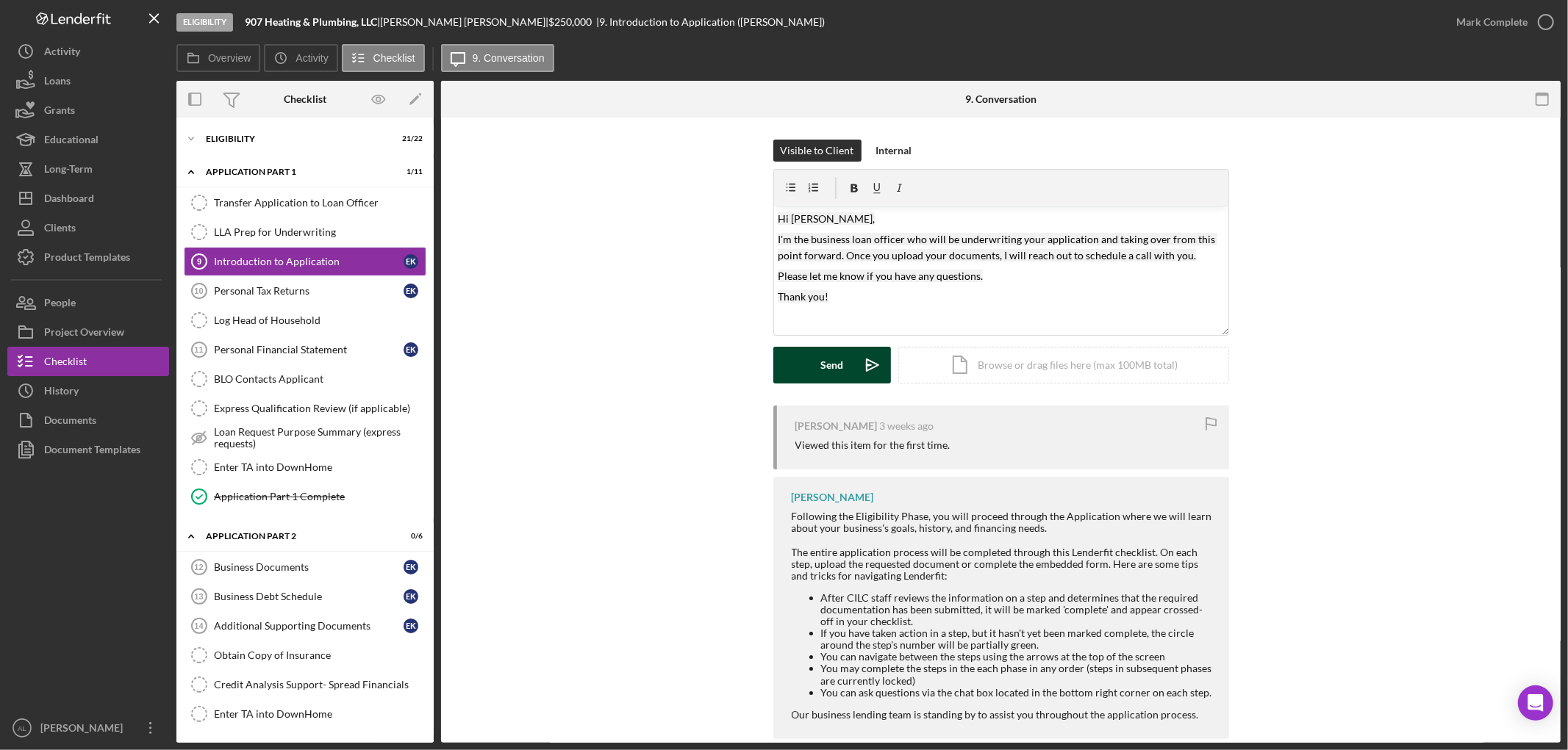
click at [827, 367] on div "Send" at bounding box center [831, 365] width 23 height 37
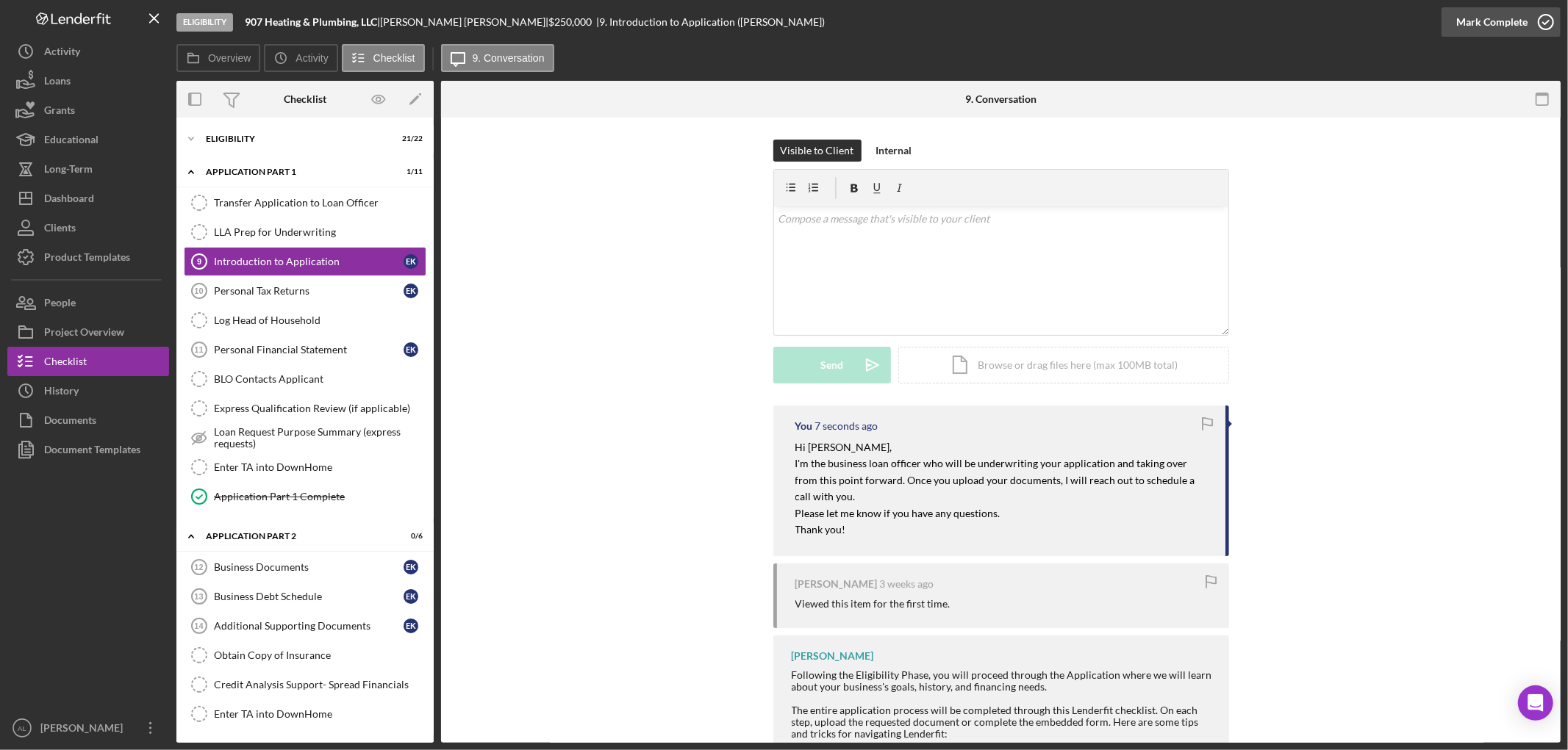
click at [1546, 21] on icon "button" at bounding box center [1546, 22] width 37 height 37
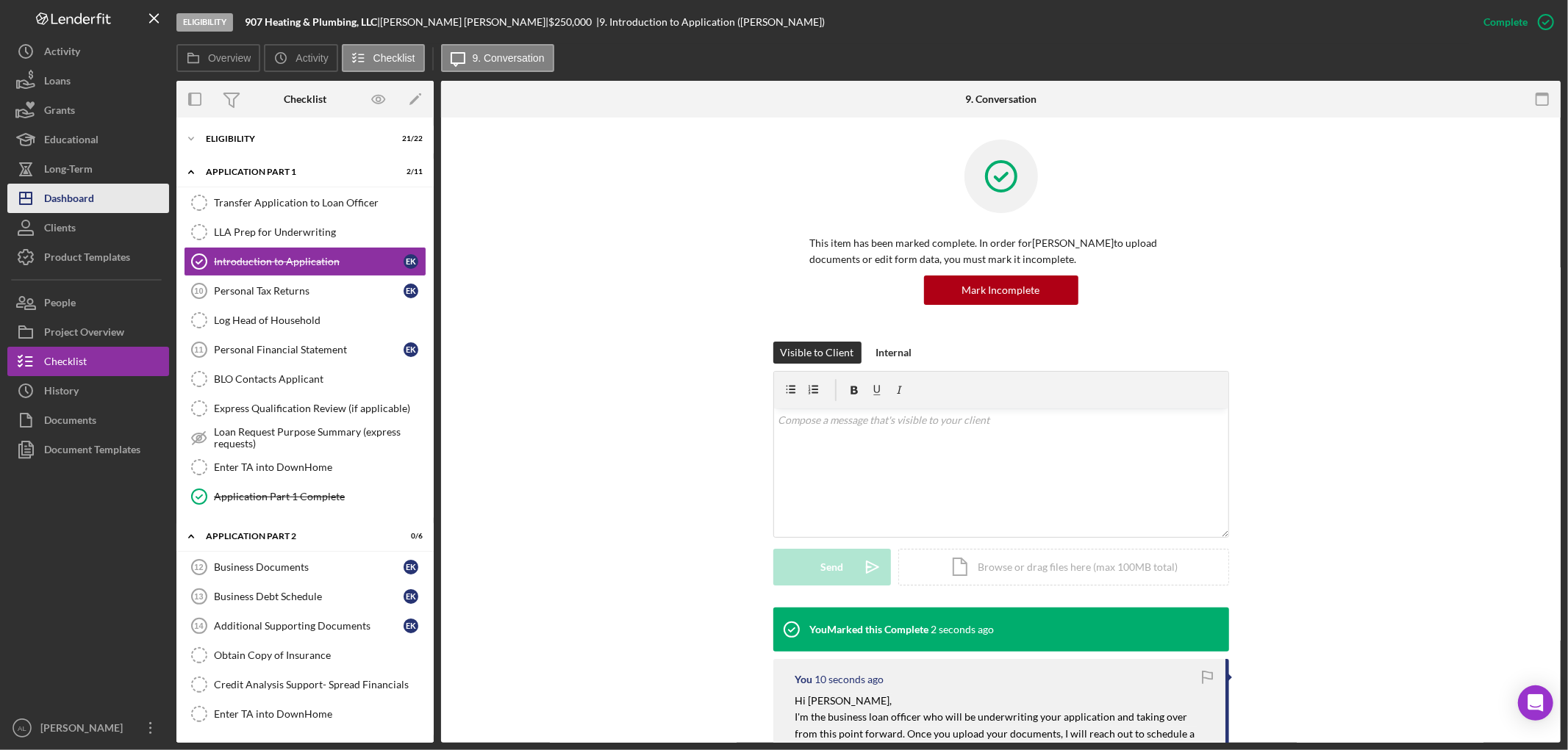
click at [121, 198] on button "Icon/Dashboard Dashboard" at bounding box center [88, 198] width 161 height 29
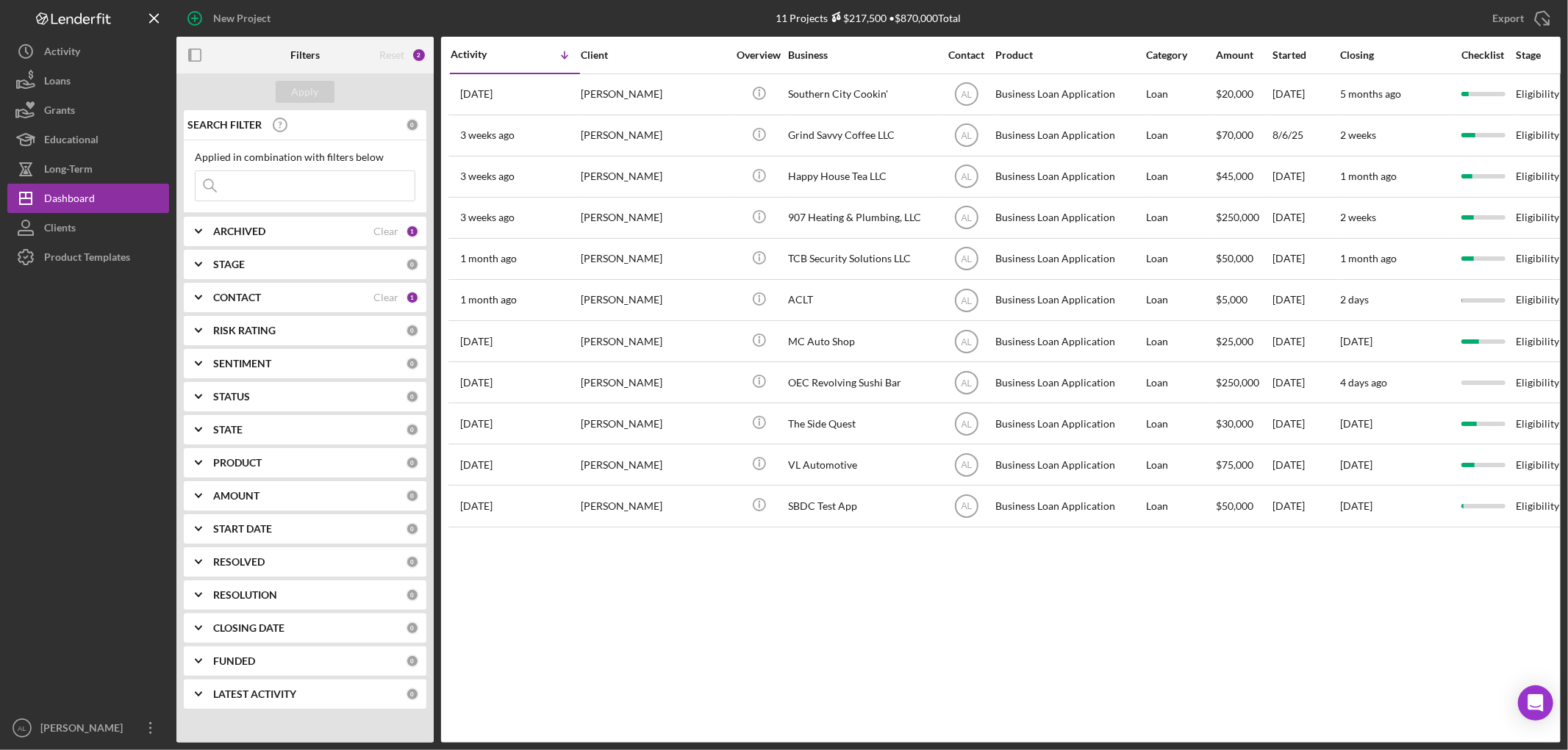
click at [1219, 621] on div "Activity Icon/Table Sort Arrow Client Overview Business Contact Product Categor…" at bounding box center [1000, 390] width 1119 height 706
